Goal: Task Accomplishment & Management: Manage account settings

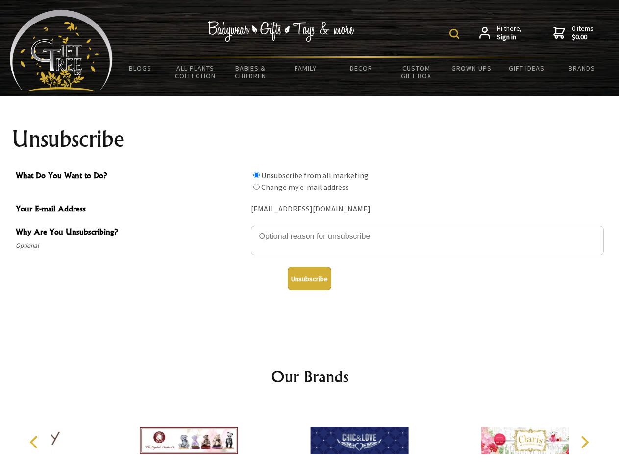
click at [455, 34] on img at bounding box center [454, 34] width 10 height 10
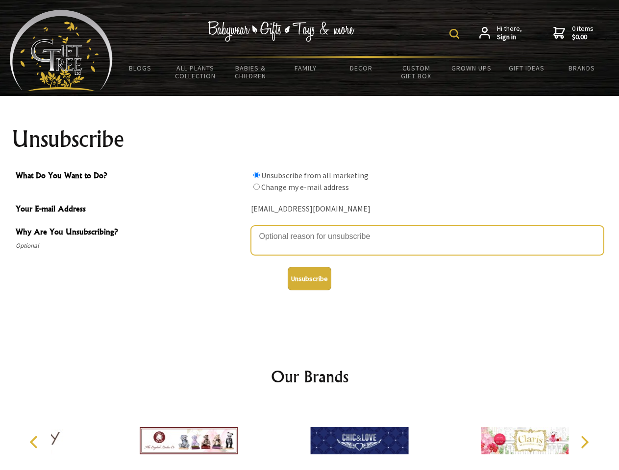
click at [310, 229] on textarea "Why Are You Unsubscribing?" at bounding box center [427, 240] width 353 height 29
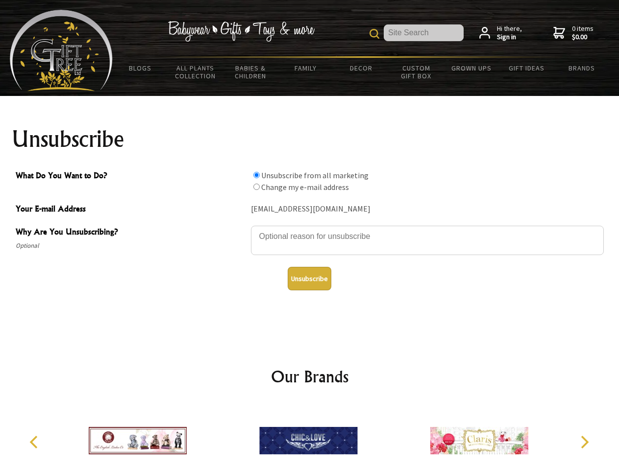
click at [256, 175] on input "What Do You Want to Do?" at bounding box center [256, 175] width 6 height 6
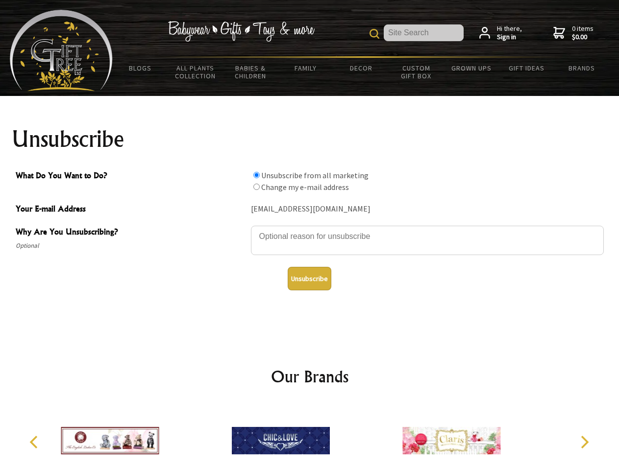
click at [256, 187] on input "What Do You Want to Do?" at bounding box center [256, 187] width 6 height 6
radio input "true"
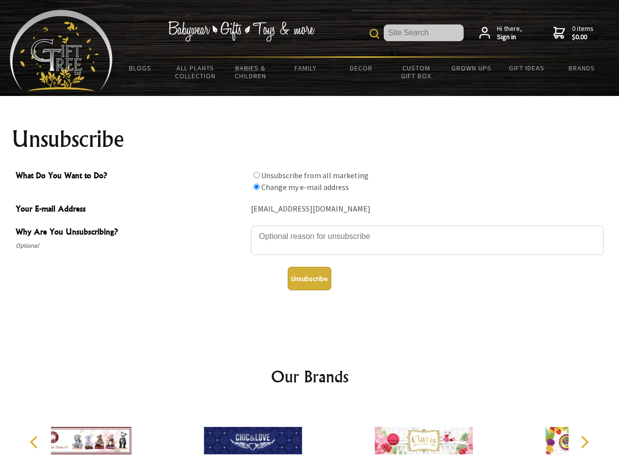
click at [309, 279] on button "Unsubscribe" at bounding box center [309, 279] width 44 height 24
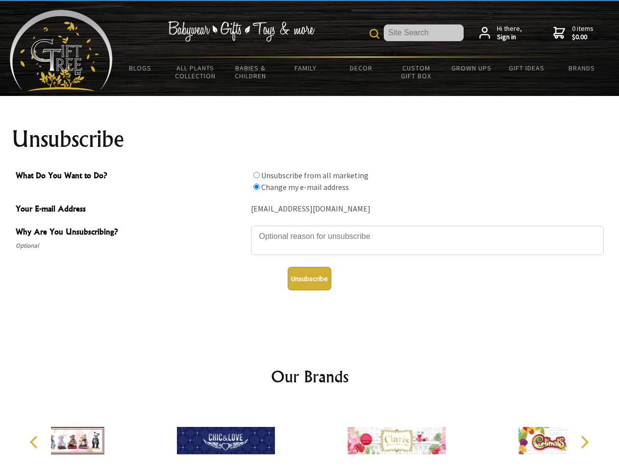
click at [311, 437] on div at bounding box center [396, 442] width 170 height 76
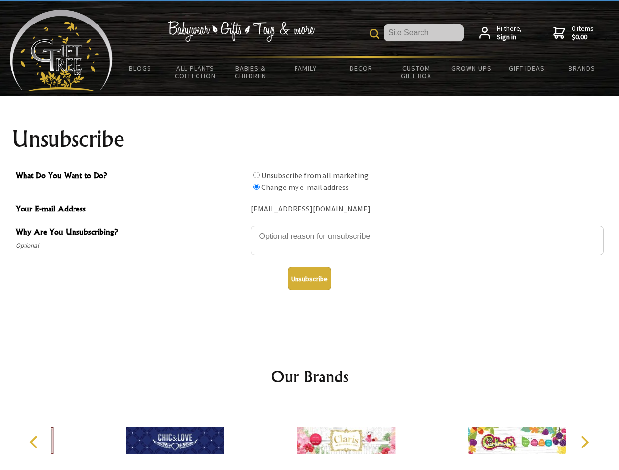
click at [35, 442] on icon "Previous" at bounding box center [34, 442] width 13 height 13
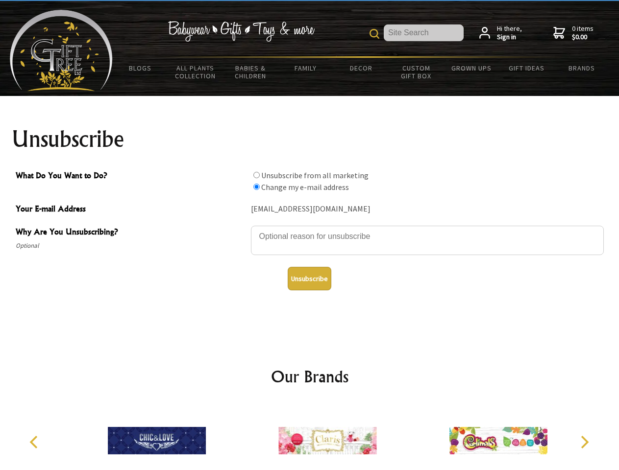
click at [584, 442] on icon "Next" at bounding box center [583, 442] width 13 height 13
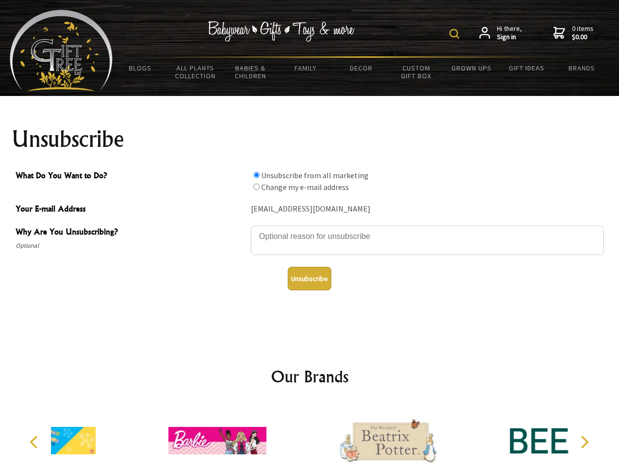
click at [455, 34] on img at bounding box center [454, 34] width 10 height 10
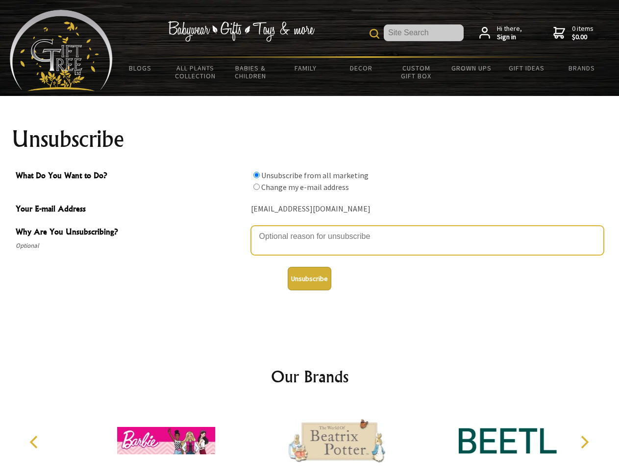
click at [310, 229] on textarea "Why Are You Unsubscribing?" at bounding box center [427, 240] width 353 height 29
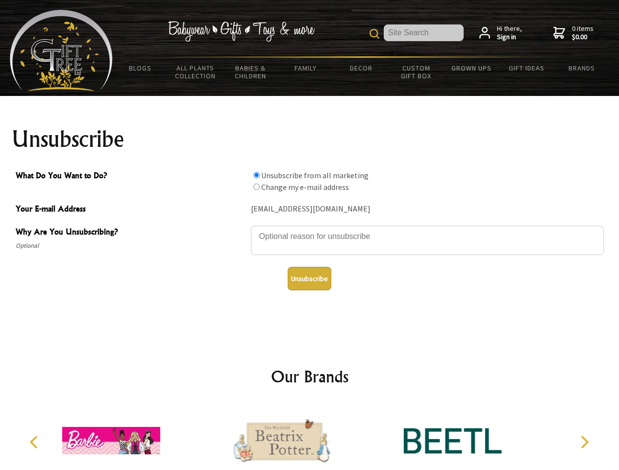
click at [256, 175] on input "What Do You Want to Do?" at bounding box center [256, 175] width 6 height 6
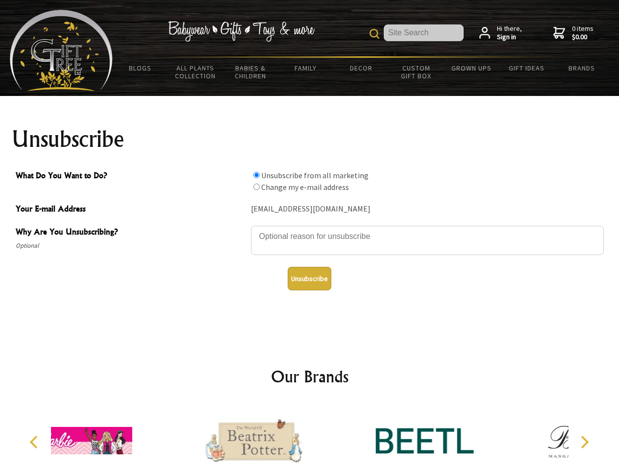
click at [256, 187] on input "What Do You Want to Do?" at bounding box center [256, 187] width 6 height 6
radio input "true"
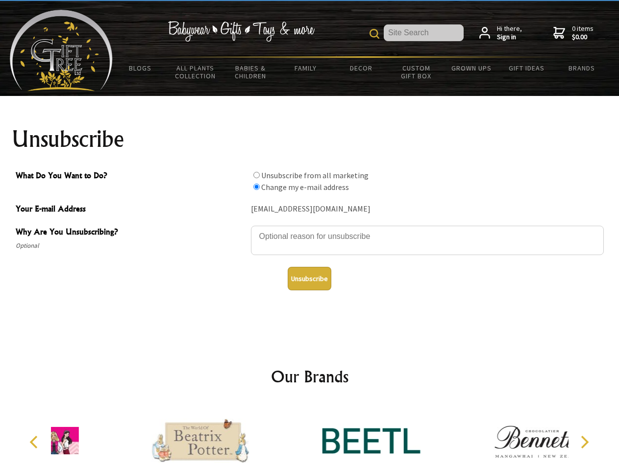
click at [309, 279] on button "Unsubscribe" at bounding box center [309, 279] width 44 height 24
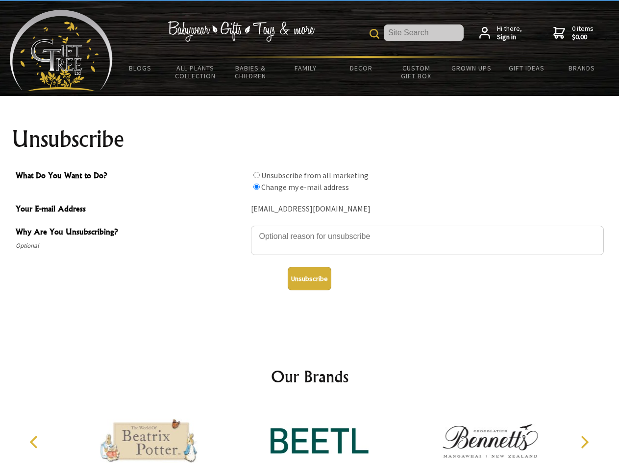
click at [35, 442] on icon "Previous" at bounding box center [34, 442] width 13 height 13
click at [584, 442] on icon "Next" at bounding box center [583, 442] width 13 height 13
